Goal: Transaction & Acquisition: Register for event/course

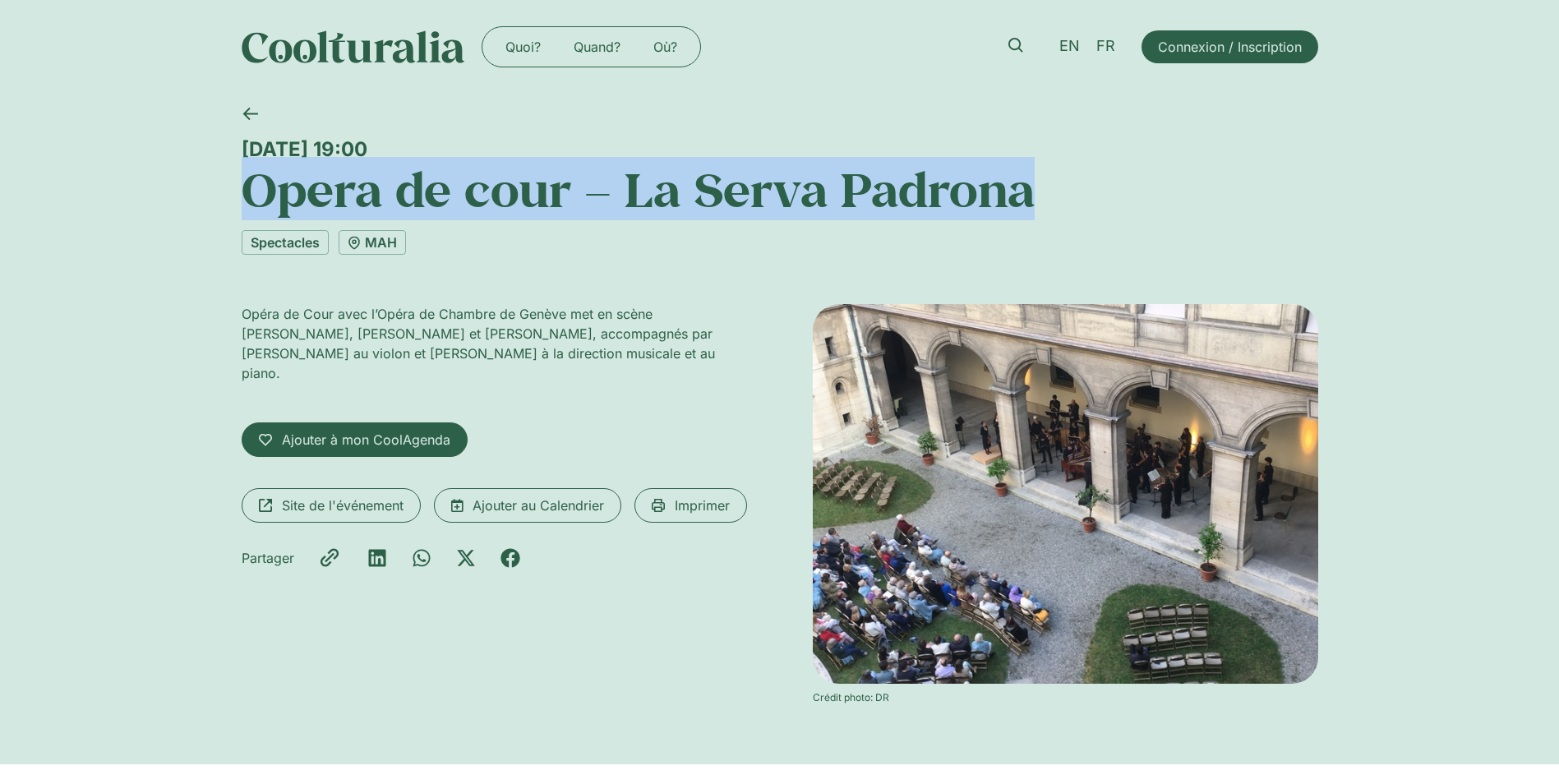
drag, startPoint x: 240, startPoint y: 193, endPoint x: 1049, endPoint y: 189, distance: 809.0
click at [1049, 189] on h1 "Opera de cour – La Serva Padrona" at bounding box center [780, 189] width 1077 height 56
copy h1 "Opera de cour – La Serva Padrona"
drag, startPoint x: 242, startPoint y: 310, endPoint x: 661, endPoint y: 362, distance: 422.2
click at [661, 362] on p "Opéra de Cour avec l’Opéra de Chambre de Genève met en scène Michele Govi, Bian…" at bounding box center [493, 343] width 505 height 78
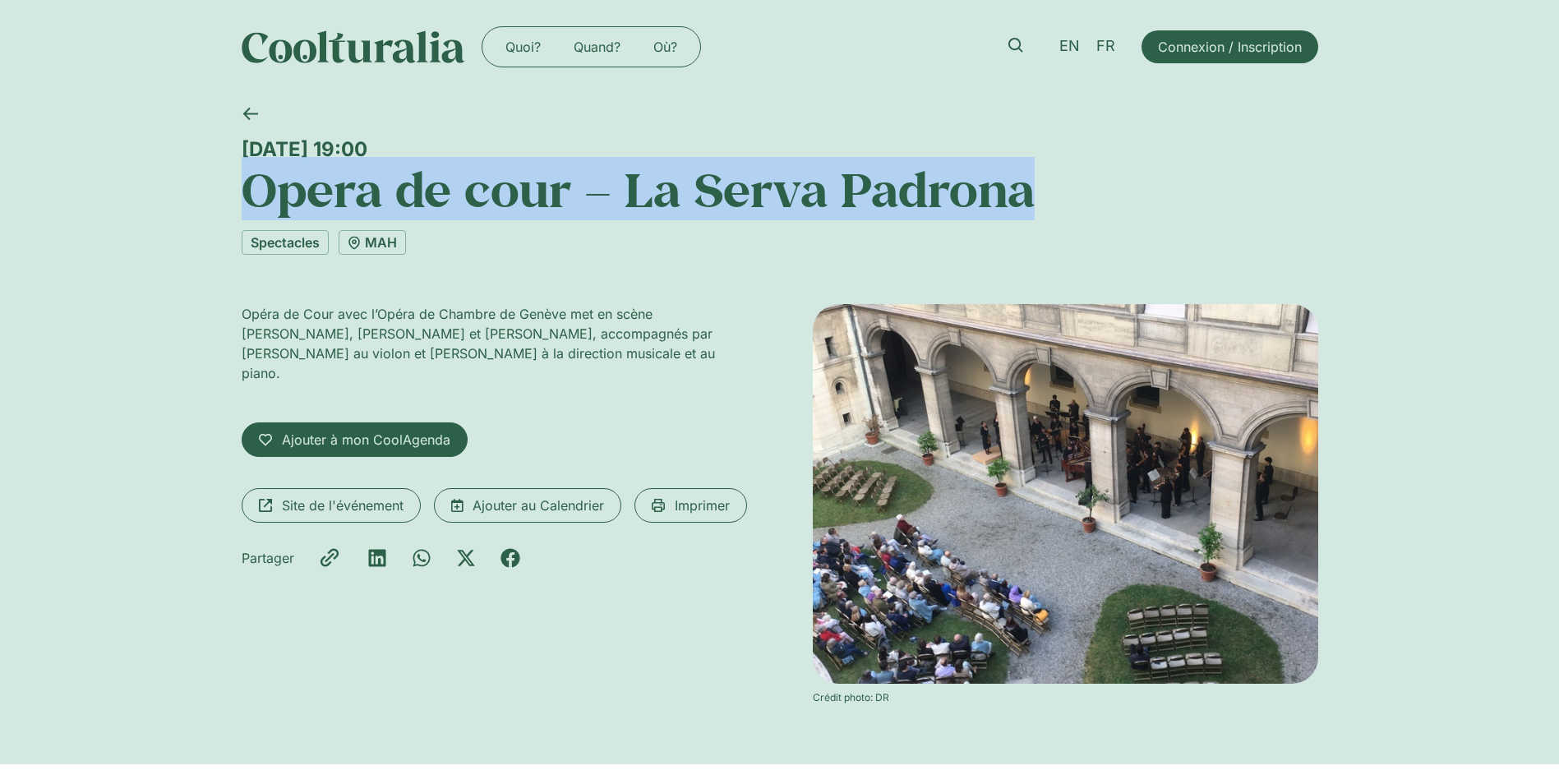
copy p "Opéra de Cour avec l’Opéra de Chambre de Genève met en scène Michele Govi, Bian…"
click at [388, 235] on link "MAH" at bounding box center [372, 241] width 68 height 24
click at [344, 495] on span "Site de l'événement" at bounding box center [342, 505] width 121 height 19
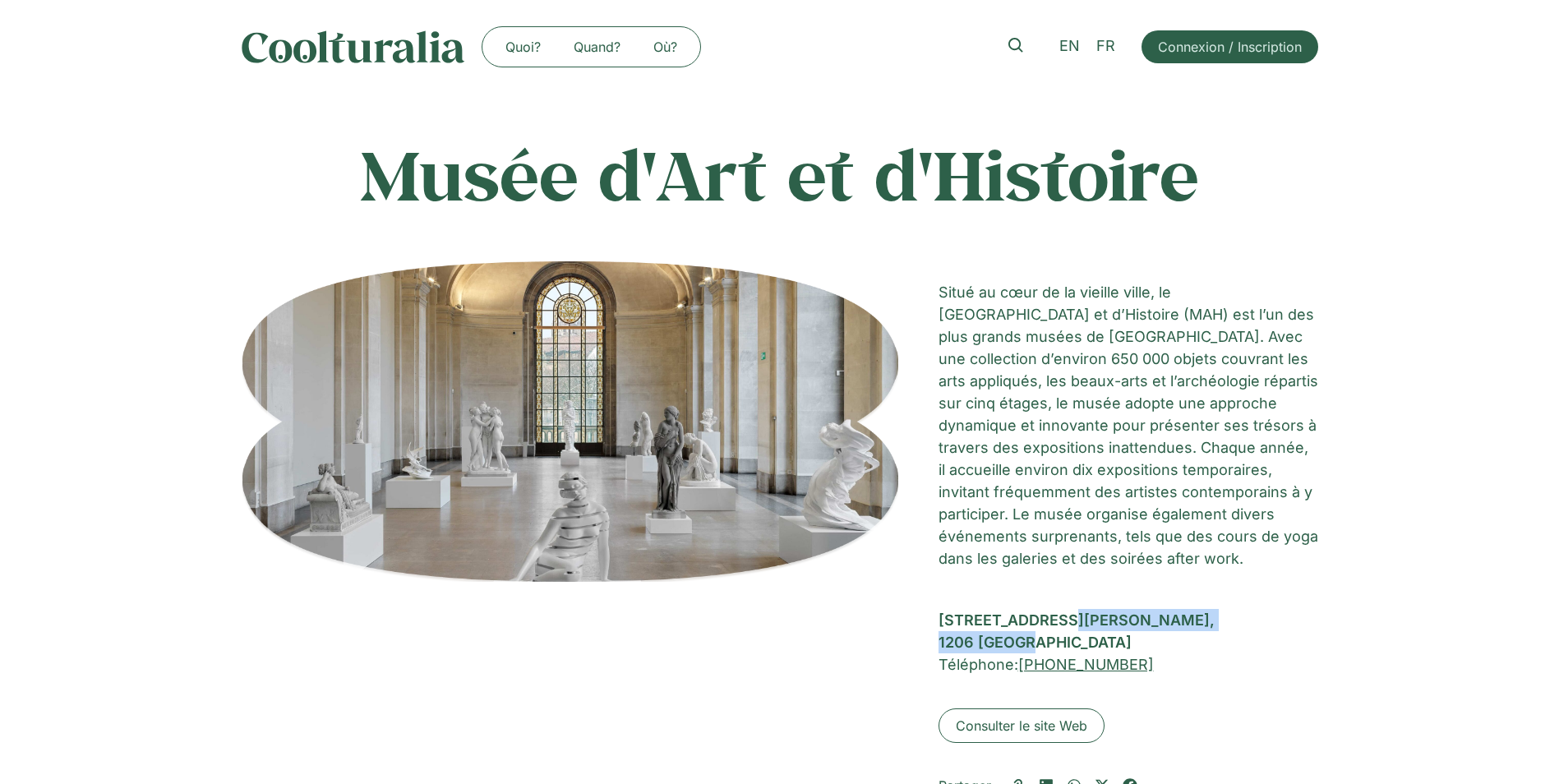
drag, startPoint x: 939, startPoint y: 616, endPoint x: 1035, endPoint y: 636, distance: 98.1
click at [1035, 636] on div "[STREET_ADDRESS][PERSON_NAME]" at bounding box center [1129, 631] width 380 height 45
copy div "Rue Charles-GALLAND 2, 1206 Genève"
